Goal: Transaction & Acquisition: Purchase product/service

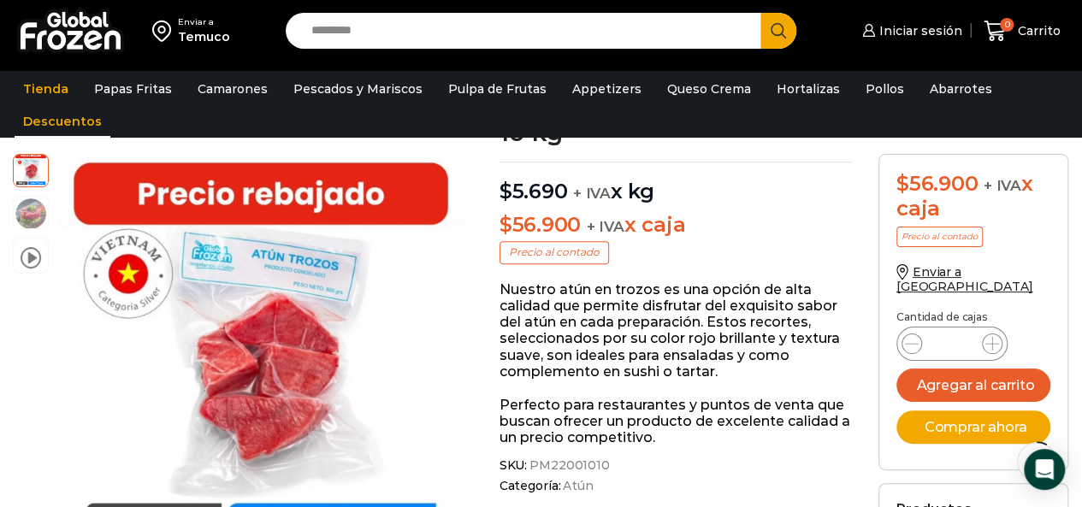
click at [73, 120] on link "Descuentos" at bounding box center [63, 121] width 96 height 32
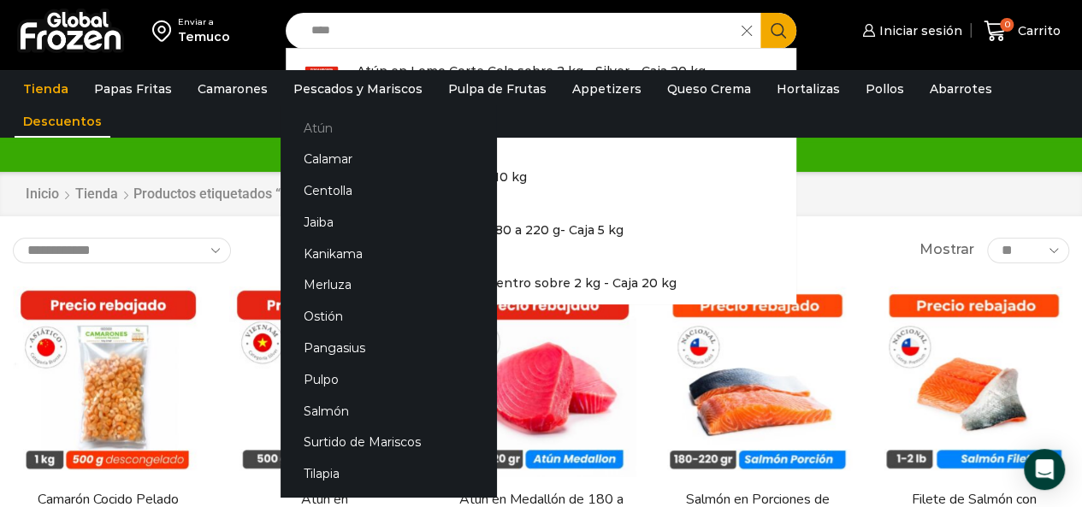
type input "****"
click at [328, 123] on link "Atún" at bounding box center [389, 128] width 216 height 32
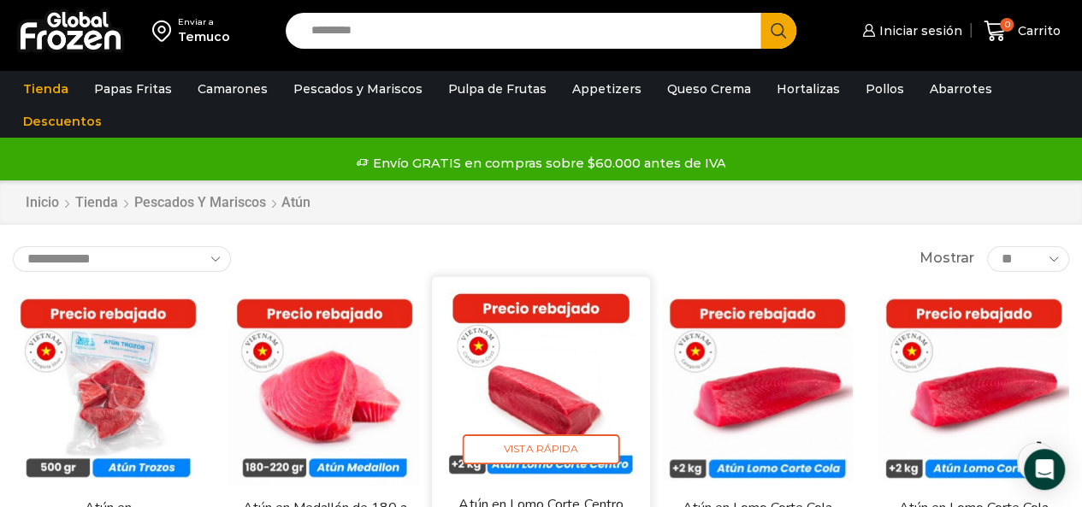
scroll to position [86, 0]
